Goal: Task Accomplishment & Management: Complete application form

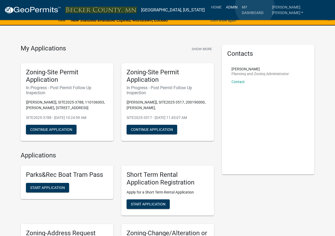
click at [240, 7] on link "Admin" at bounding box center [232, 7] width 16 height 10
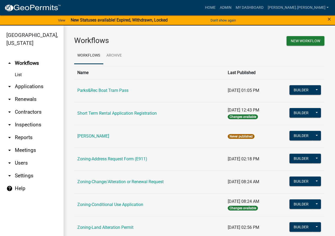
scroll to position [159, 0]
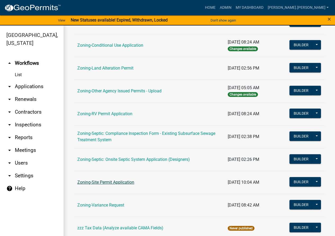
click at [119, 182] on link "Zoning-Site Permit Application" at bounding box center [105, 181] width 57 height 5
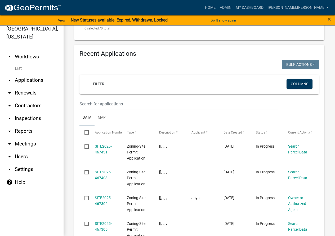
scroll to position [73, 0]
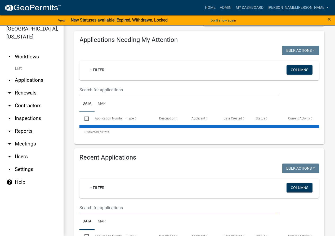
click at [123, 210] on input "text" at bounding box center [178, 207] width 198 height 11
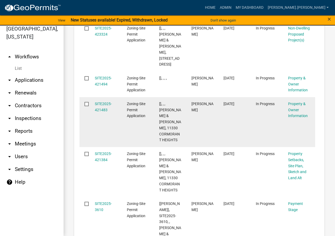
scroll to position [1016, 0]
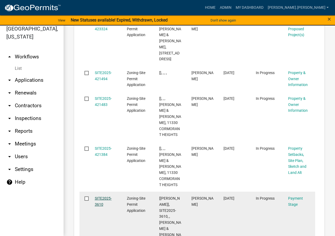
type input "[PERSON_NAME]"
click at [98, 196] on link "SITE2025-3610" at bounding box center [103, 201] width 17 height 10
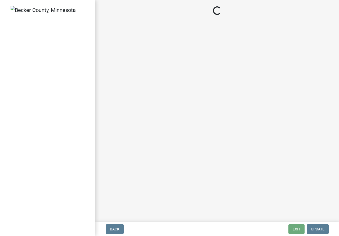
select select "3: 3"
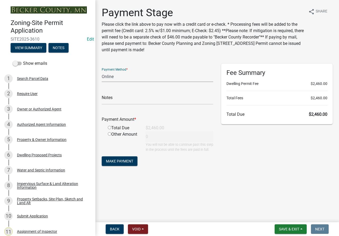
click at [104, 77] on select "Credit Card POS Check Cash Online" at bounding box center [158, 76] width 112 height 11
click at [45, 138] on div "Property & Owner Information" at bounding box center [42, 140] width 50 height 4
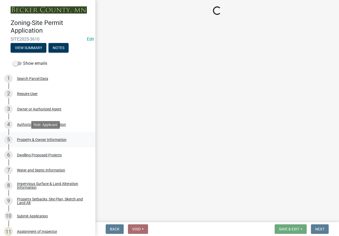
select select "a752e4d6-14bd-4f0f-bfe8-5b67ead45659"
select select "4439e411-f9ac-4451-8e9c-dcab1ac02f4d"
select select "f87eba17-8ed9-4ad8-aefc-fe36a3f3544b"
select select "393a978c-6bd5-4cb2-a6a0-db6feb8732b8"
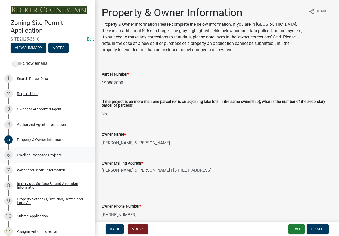
click at [41, 153] on div "Dwelling Proposed Projects" at bounding box center [39, 155] width 45 height 4
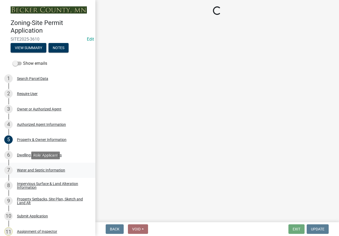
select select "5b8abcc6-67f7-49fb-8f25-c295ccc2b339"
select select "ba56d9f6-ced5-4c38-bdcc-33bfa85ac6de"
select select "03c1fec4-1fbe-4331-bc18-34e24145556f"
select select "4f5e2784-8c40-49a3-b0e9-8f1a3cbab4f4"
select select "ad00b568-f24f-4dc2-90df-cb5d16449c52"
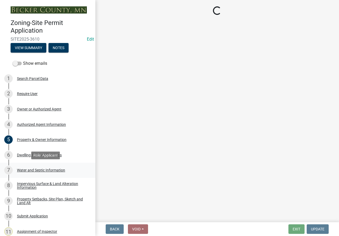
select select "247d334f-ddb5-435c-9042-0e10186c5422"
select select "c6a0a915-8859-4117-97a8-42e675f9bace"
select select "638dddef-31f4-4d73-b0b5-0ffc7b344434"
select select "d4691a2f-f058-48e2-b997-416102d14b5c"
select select "5c3531b8-bc96-4b07-92f8-845cfe46d7fc"
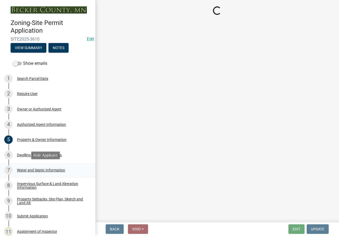
select select "beadd2dd-8960-4720-a713-fac19c5075c6"
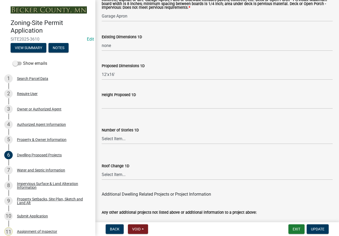
scroll to position [1354, 0]
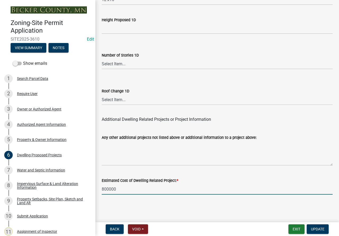
click at [109, 187] on input "800000" at bounding box center [217, 188] width 231 height 11
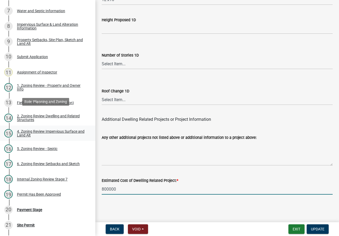
scroll to position [235, 0]
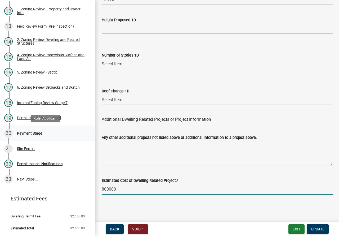
click at [35, 131] on div "Payment Stage" at bounding box center [29, 133] width 25 height 4
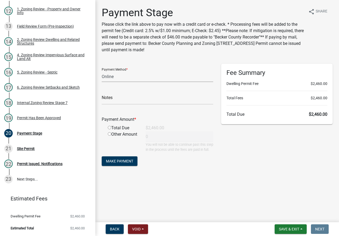
click at [127, 77] on select "Credit Card POS Check Cash Online" at bounding box center [158, 76] width 112 height 11
select select "1: 0"
click at [102, 71] on select "Credit Card POS Check Cash Online" at bounding box center [158, 76] width 112 height 11
click at [122, 101] on input "text" at bounding box center [158, 99] width 112 height 11
type input "3789"
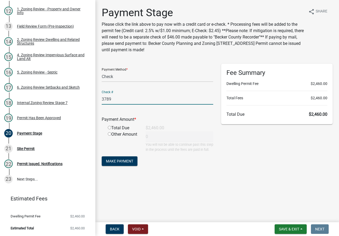
click at [110, 129] on div "Total Due" at bounding box center [123, 128] width 38 height 6
click at [109, 128] on input "radio" at bounding box center [109, 127] width 3 height 3
radio input "true"
type input "2460"
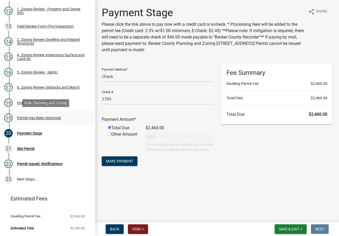
click at [50, 116] on div "Permit Has Been Approved" at bounding box center [39, 118] width 44 height 4
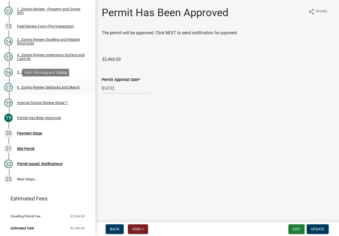
click at [38, 85] on div "6. Zoning Review Setbacks and Sketch" at bounding box center [48, 87] width 63 height 4
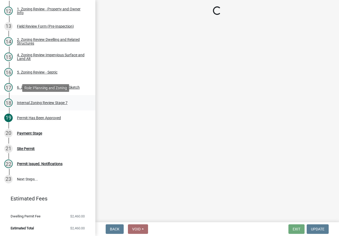
select select "cada6796-d529-4ebb-b6d4-faca8dd705c9"
select select "1355ee8a-8cf1-4796-8594-a9df27e9dfb0"
select select "90ee664a-1dc2-440e-be2c-90a87c157e77"
select select "f2187563-aefa-492e-adce-9c256a51e9d2"
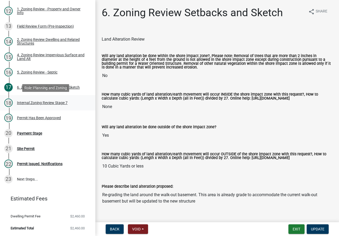
click at [41, 101] on div "Internal Zoning Review Stage 7" at bounding box center [42, 103] width 51 height 4
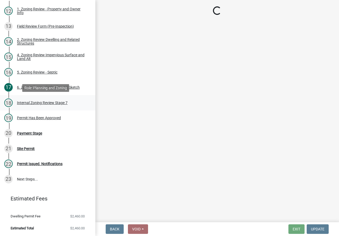
select select "e59fcb53-d9ed-466f-8c3e-33bb35216820"
select select "74b00539-a6f1-4ef6-a890-a22a5fa5fedf"
select select "bbe3a6c5-1893-4527-8578-ada07a3b8ea5"
select select "c0b6e50c-983d-48c1-a910-e8bd43c13b77"
select select "97c9e5a4-d35f-4903-ad68-b764687ac9e9"
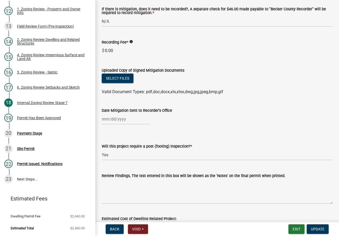
scroll to position [132, 0]
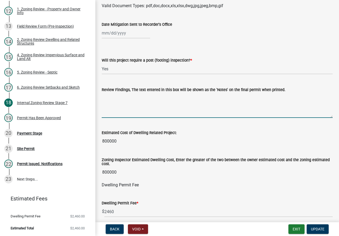
click at [129, 101] on textarea "Review Findings, The text entered in this box will be shown as the 'Notes' on t…" at bounding box center [217, 105] width 231 height 25
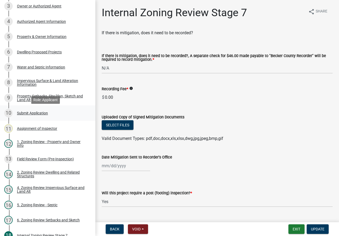
scroll to position [23, 0]
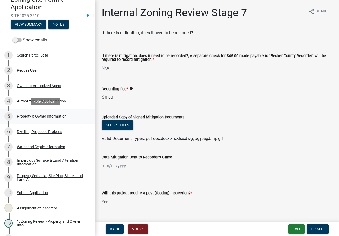
type textarea "Mitigation"
click at [42, 113] on div "5 Property & Owner Information" at bounding box center [45, 116] width 83 height 8
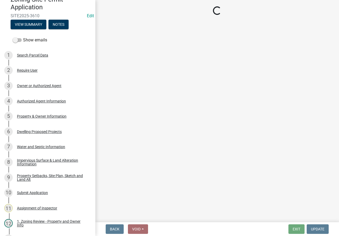
select select "a752e4d6-14bd-4f0f-bfe8-5b67ead45659"
select select "4439e411-f9ac-4451-8e9c-dcab1ac02f4d"
select select "f87eba17-8ed9-4ad8-aefc-fe36a3f3544b"
select select "393a978c-6bd5-4cb2-a6a0-db6feb8732b8"
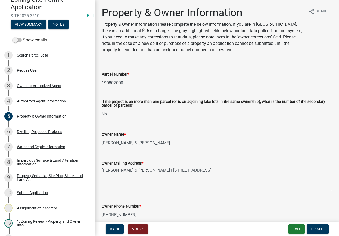
click at [118, 82] on input "190802000" at bounding box center [217, 82] width 231 height 11
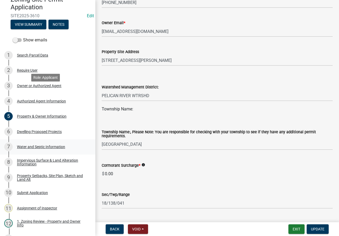
scroll to position [182, 0]
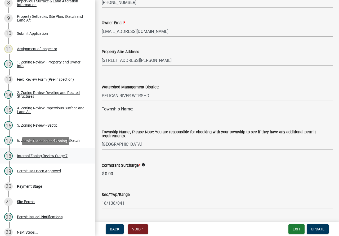
click at [51, 156] on div "Internal Zoning Review Stage 7" at bounding box center [42, 156] width 51 height 4
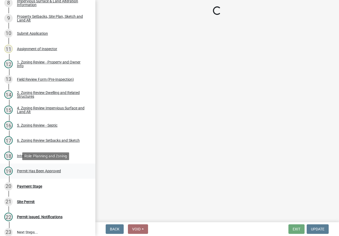
select select "e59fcb53-d9ed-466f-8c3e-33bb35216820"
select select "74b00539-a6f1-4ef6-a890-a22a5fa5fedf"
select select "bbe3a6c5-1893-4527-8578-ada07a3b8ea5"
select select "c0b6e50c-983d-48c1-a910-e8bd43c13b77"
select select "97c9e5a4-d35f-4903-ad68-b764687ac9e9"
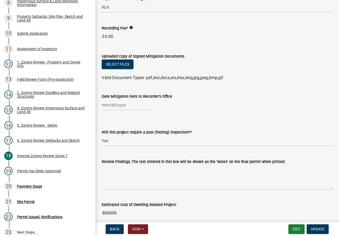
scroll to position [79, 0]
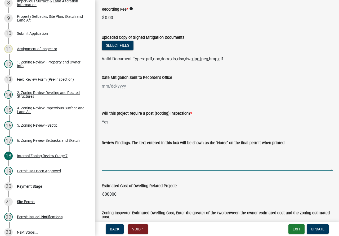
click at [113, 156] on textarea "Review Findings, The text entered in this box will be shown as the 'Notes' on t…" at bounding box center [217, 158] width 231 height 25
type textarea "m"
type textarea "I"
drag, startPoint x: 187, startPoint y: 152, endPoint x: 253, endPoint y: 147, distance: 65.6
click at [187, 152] on textarea "impervious mitigation to be completed winter25/26" at bounding box center [217, 158] width 231 height 25
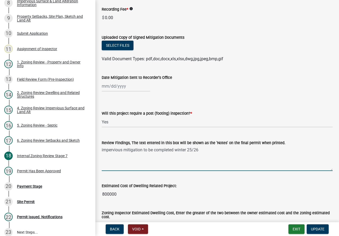
click at [195, 150] on textarea "impervious mitigation to be completed winter 25/26" at bounding box center [217, 158] width 231 height 25
type textarea "impervious mitigation to be completed winter 2025/2026"
click at [314, 231] on span "Update" at bounding box center [318, 229] width 14 height 4
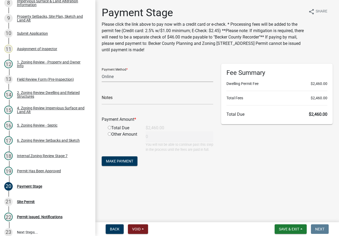
click at [115, 74] on select "Credit Card POS Check Cash Online" at bounding box center [158, 76] width 112 height 11
select select "1: 0"
click at [102, 71] on select "Credit Card POS Check Cash Online" at bounding box center [158, 76] width 112 height 11
click at [123, 99] on input "text" at bounding box center [158, 99] width 112 height 11
type input "3789"
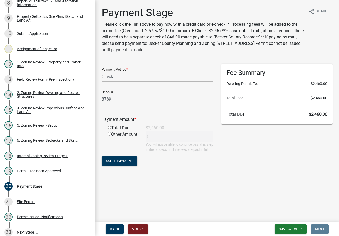
click at [108, 128] on input "radio" at bounding box center [109, 127] width 3 height 3
radio input "true"
type input "2460"
click at [119, 163] on span "Make Payment" at bounding box center [119, 161] width 27 height 4
